Goal: Task Accomplishment & Management: Manage account settings

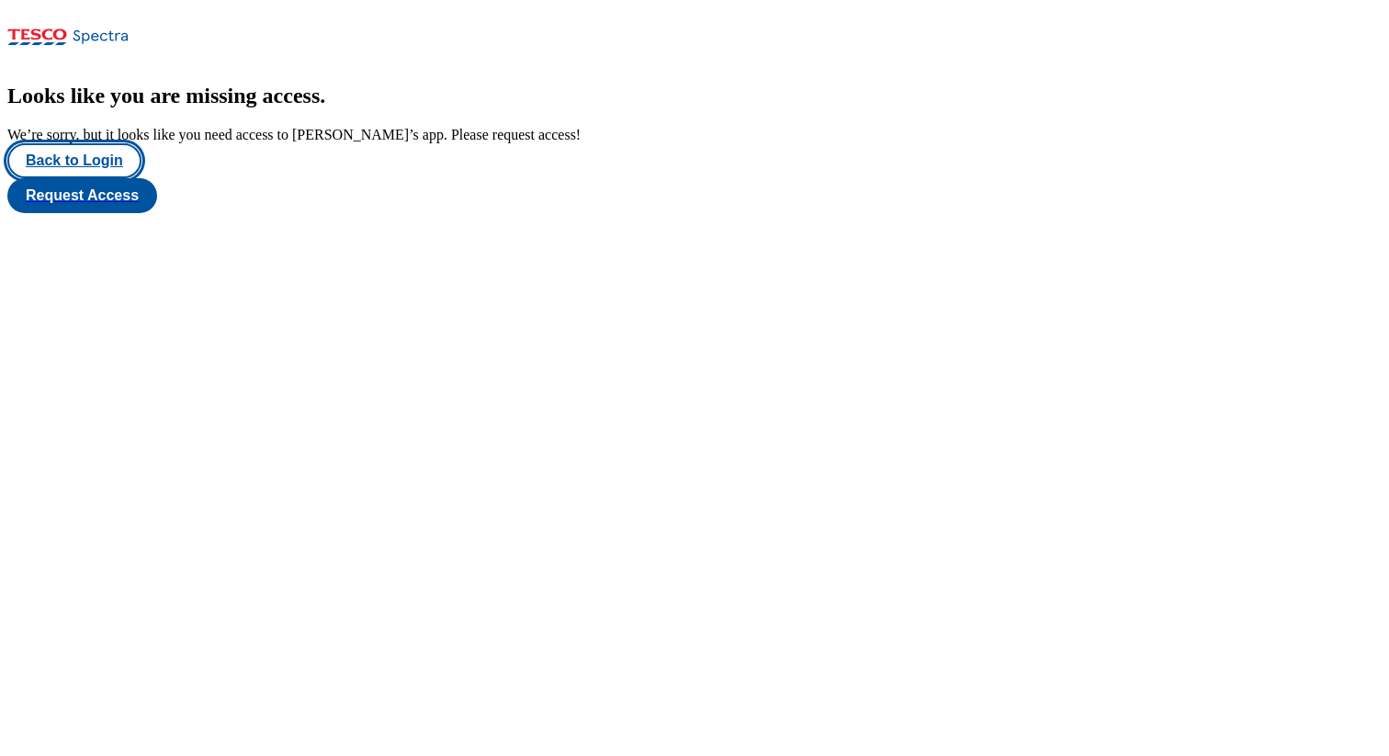
click at [119, 178] on button "Back to Login" at bounding box center [74, 160] width 134 height 35
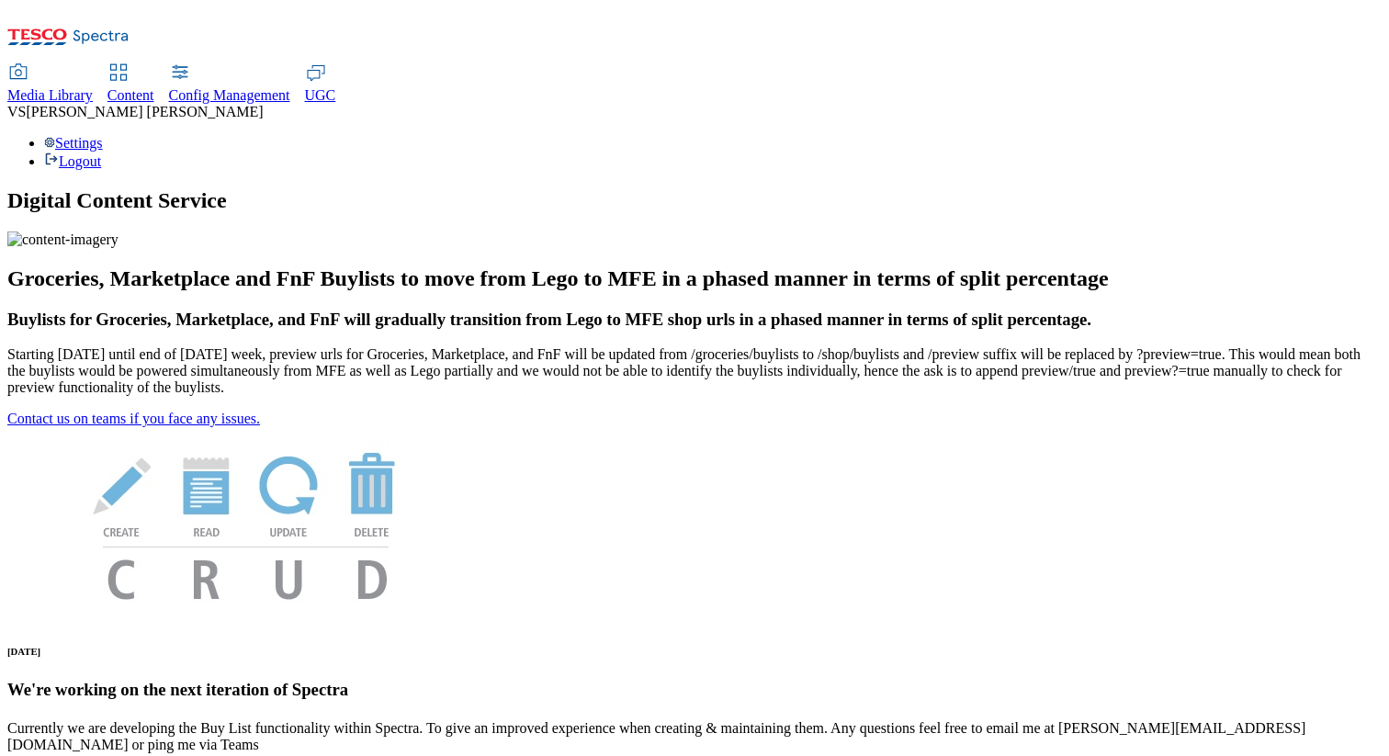
click at [1321, 135] on div "Settings Logout" at bounding box center [694, 152] width 1375 height 35
click at [103, 135] on link "Settings" at bounding box center [73, 143] width 59 height 16
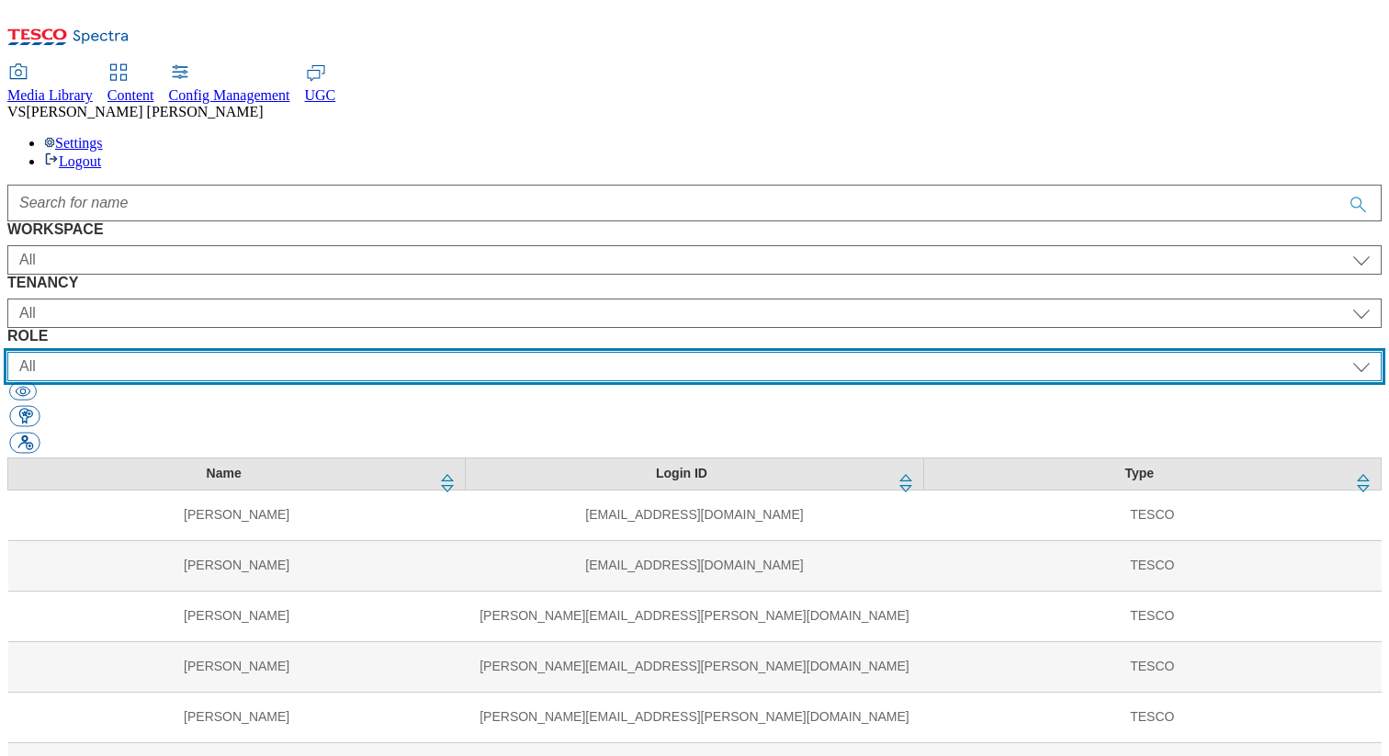
click at [888, 352] on select "All content_designer content_editor content_read developer guest media_admin mo…" at bounding box center [694, 366] width 1375 height 29
